Goal: Check status

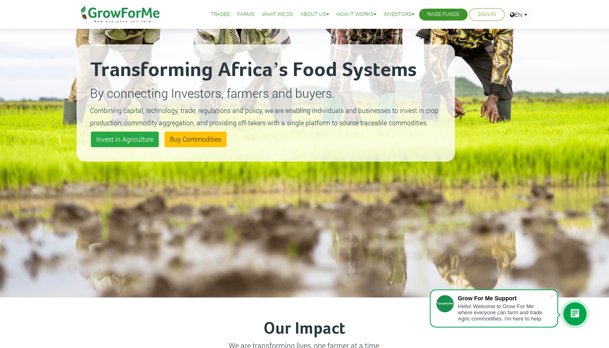
scroll to position [113, 0]
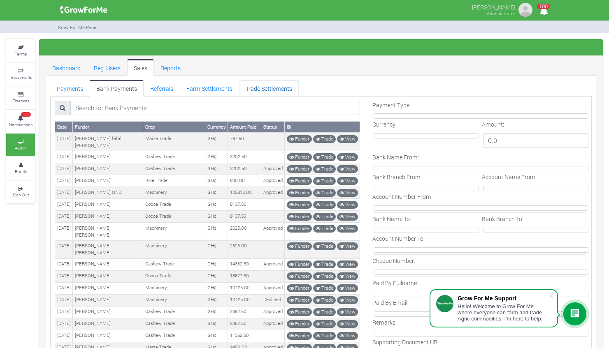
click at [254, 87] on link "Trade Settlements" at bounding box center [269, 88] width 60 height 16
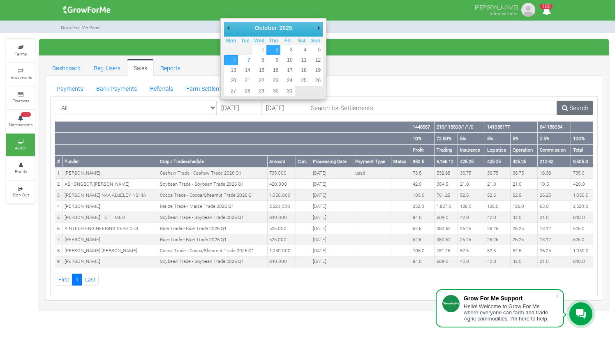
type input "[DATE]"
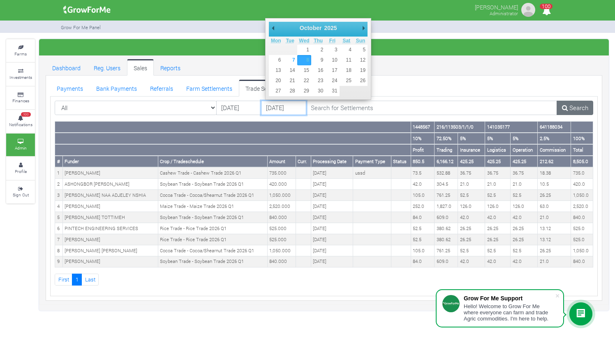
click at [273, 103] on input "08/10/2025" at bounding box center [283, 108] width 45 height 15
type input "03/10/2025"
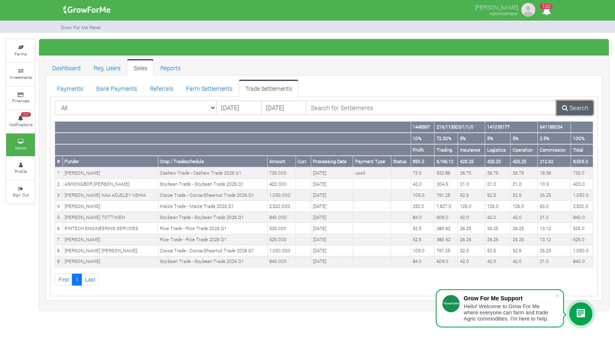
click at [576, 104] on link "Search" at bounding box center [575, 108] width 37 height 15
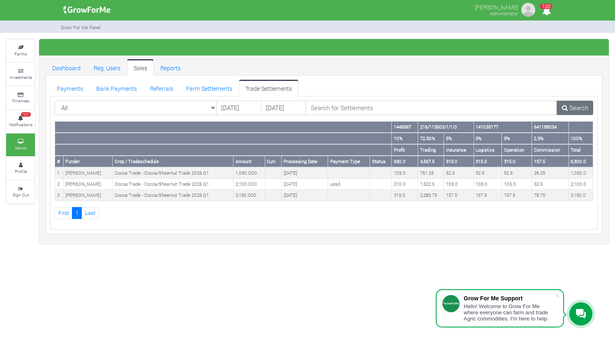
click at [223, 315] on div "Linda Mensah-Kyei Administrator 100" at bounding box center [307, 174] width 615 height 348
